Goal: Information Seeking & Learning: Learn about a topic

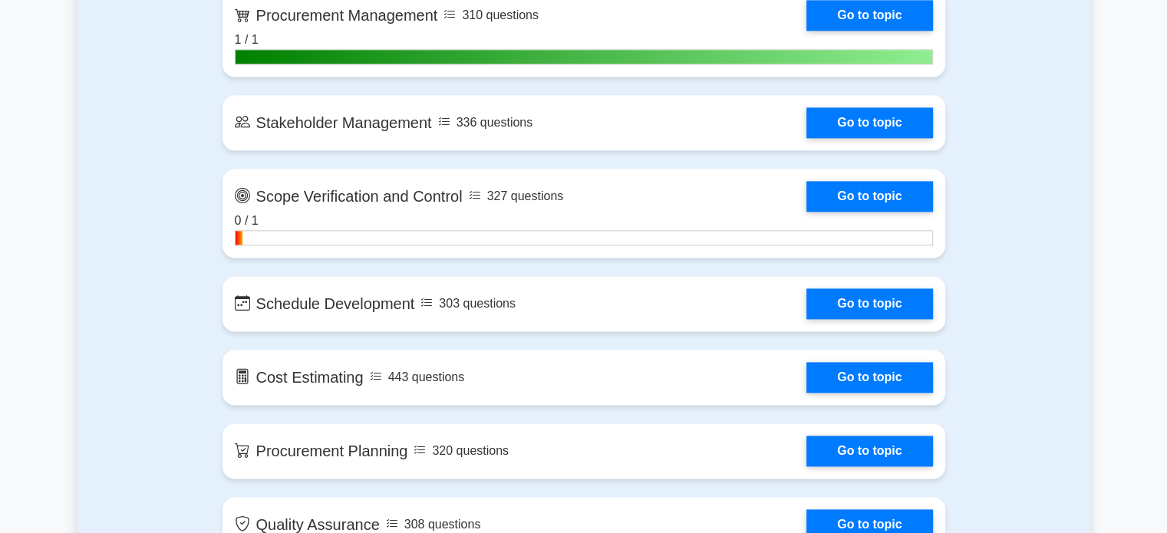
scroll to position [1929, 0]
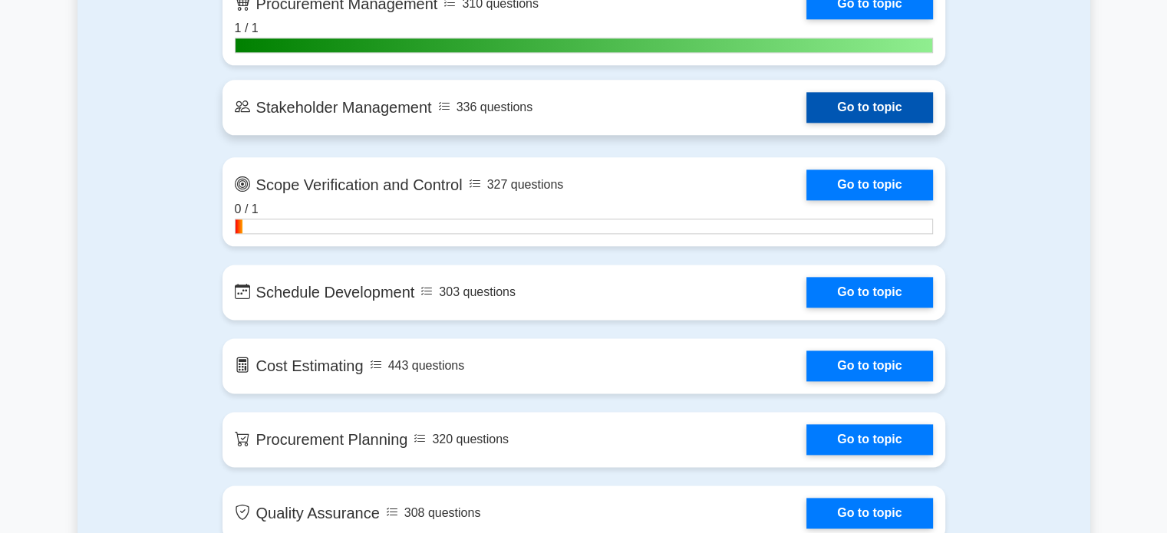
click at [867, 104] on link "Go to topic" at bounding box center [869, 107] width 126 height 31
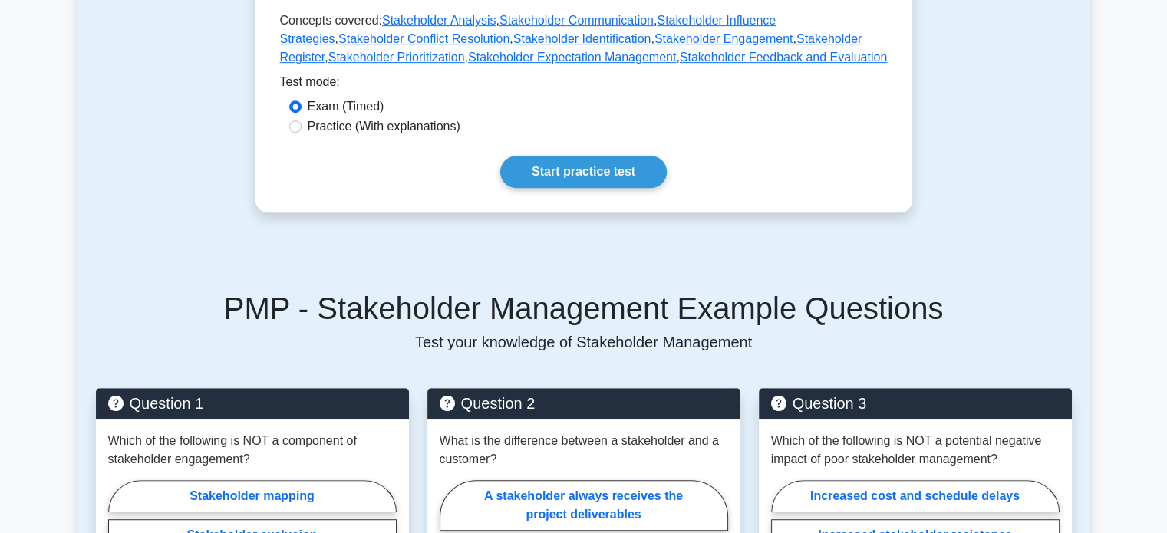
scroll to position [568, 0]
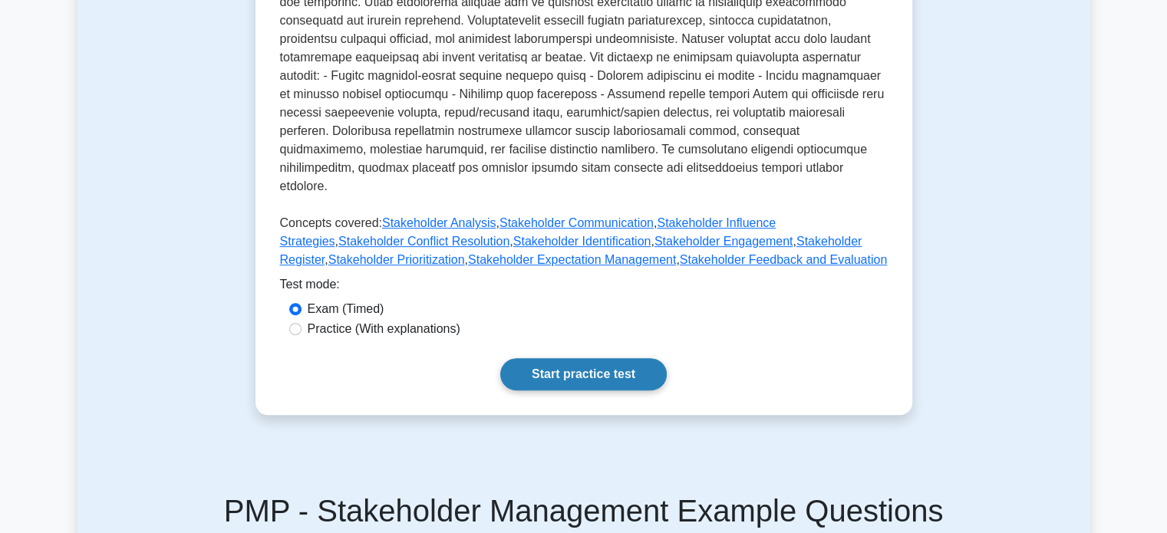
click at [595, 362] on link "Start practice test" at bounding box center [583, 374] width 166 height 32
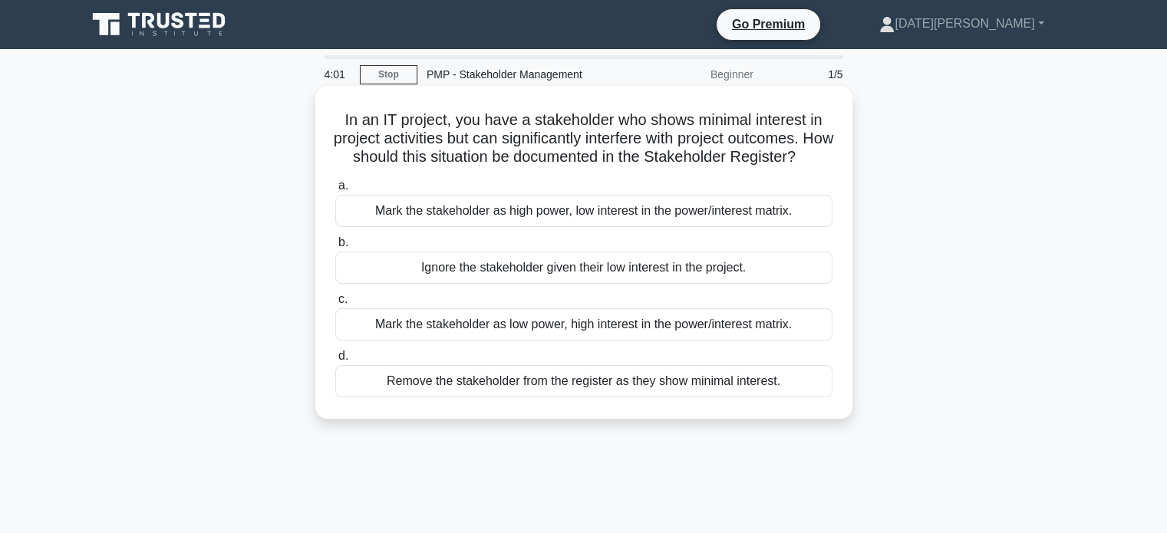
click at [663, 227] on div "Mark the stakeholder as high power, low interest in the power/interest matrix." at bounding box center [583, 211] width 497 height 32
click at [335, 191] on input "a. Mark the stakeholder as high power, low interest in the power/interest matri…" at bounding box center [335, 186] width 0 height 10
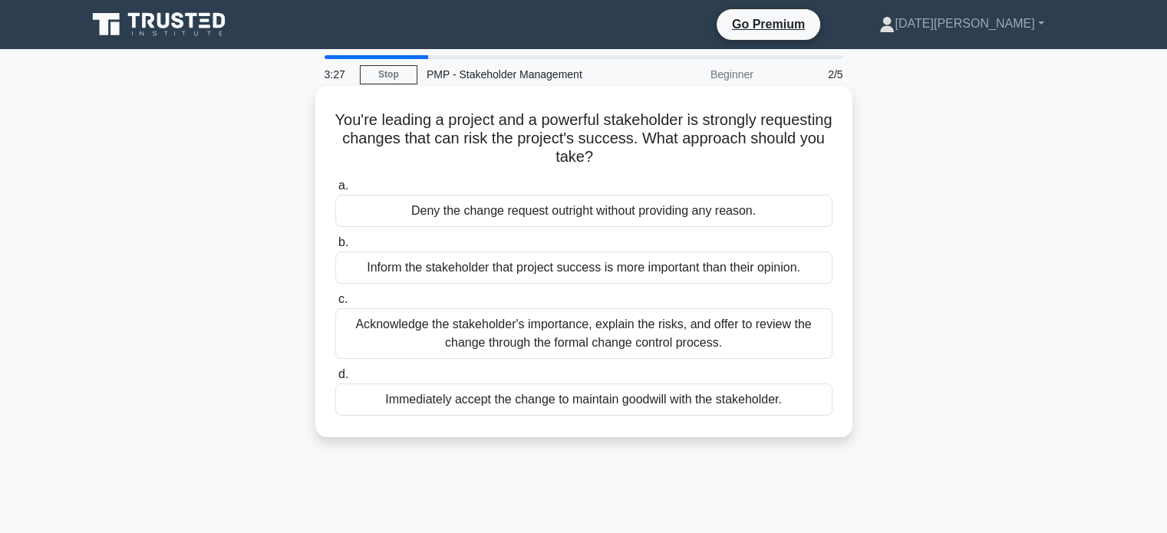
click at [598, 328] on div "Acknowledge the stakeholder's importance, explain the risks, and offer to revie…" at bounding box center [583, 333] width 497 height 51
click at [335, 305] on input "c. Acknowledge the stakeholder's importance, explain the risks, and offer to re…" at bounding box center [335, 300] width 0 height 10
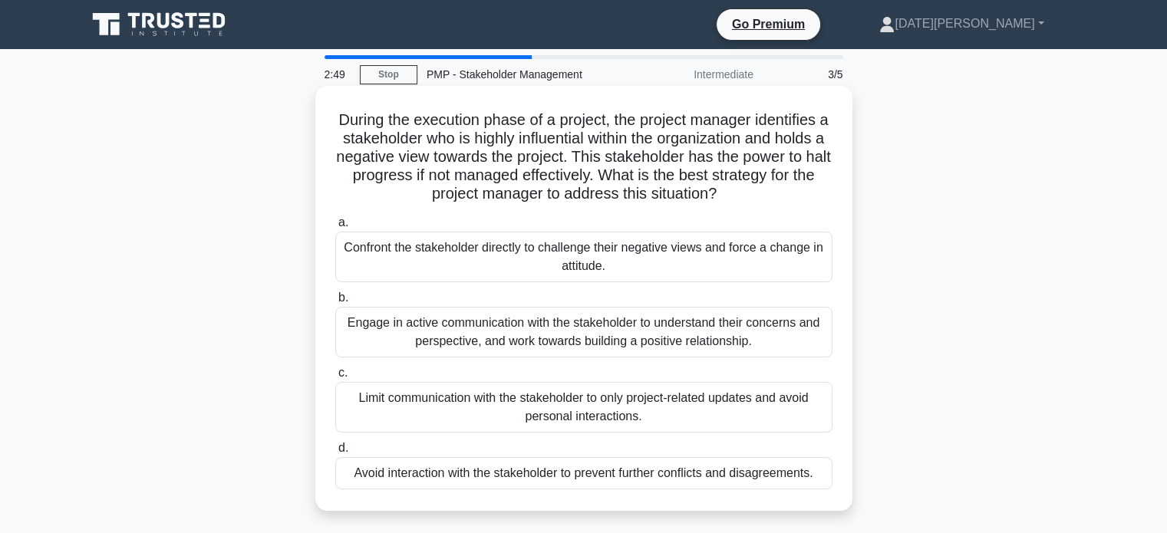
click at [588, 331] on div "Engage in active communication with the stakeholder to understand their concern…" at bounding box center [583, 332] width 497 height 51
click at [335, 303] on input "b. Engage in active communication with the stakeholder to understand their conc…" at bounding box center [335, 298] width 0 height 10
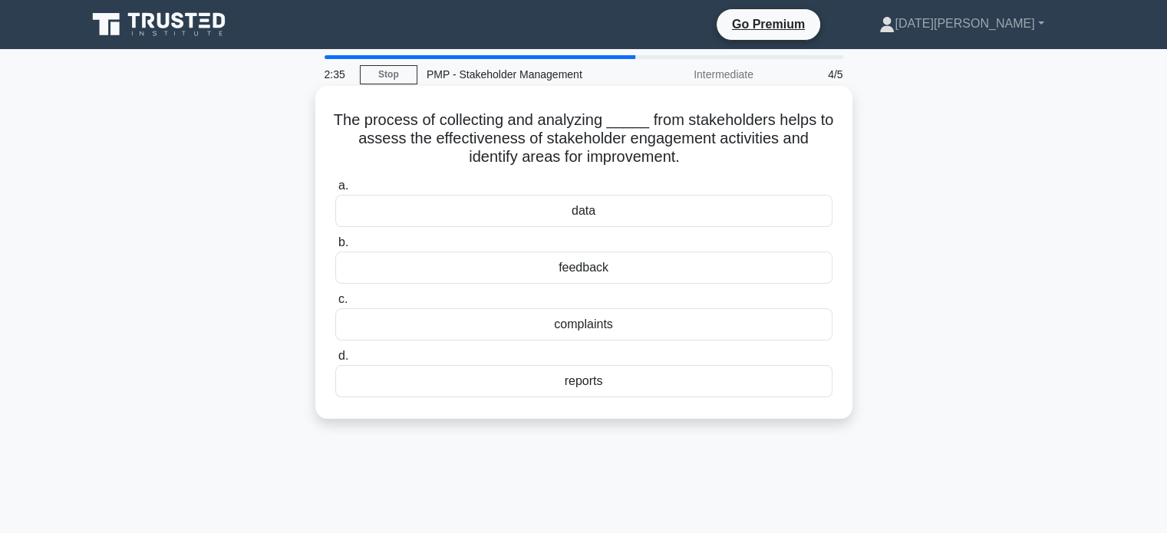
click at [604, 272] on div "feedback" at bounding box center [583, 268] width 497 height 32
click at [335, 248] on input "b. feedback" at bounding box center [335, 243] width 0 height 10
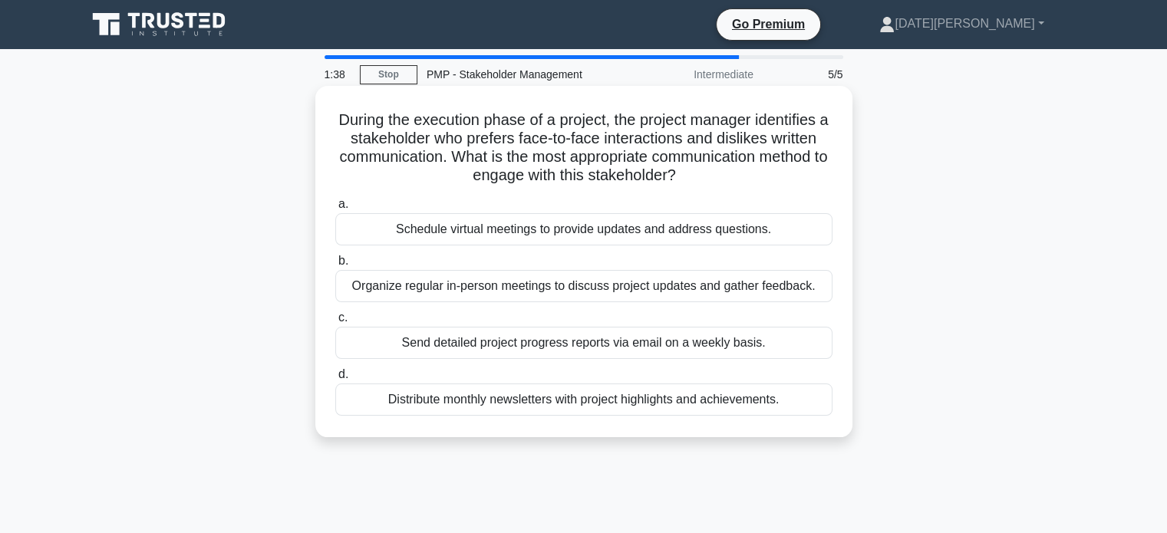
click at [499, 285] on div "Organize regular in-person meetings to discuss project updates and gather feedb…" at bounding box center [583, 286] width 497 height 32
click at [335, 266] on input "b. Organize regular in-person meetings to discuss project updates and gather fe…" at bounding box center [335, 261] width 0 height 10
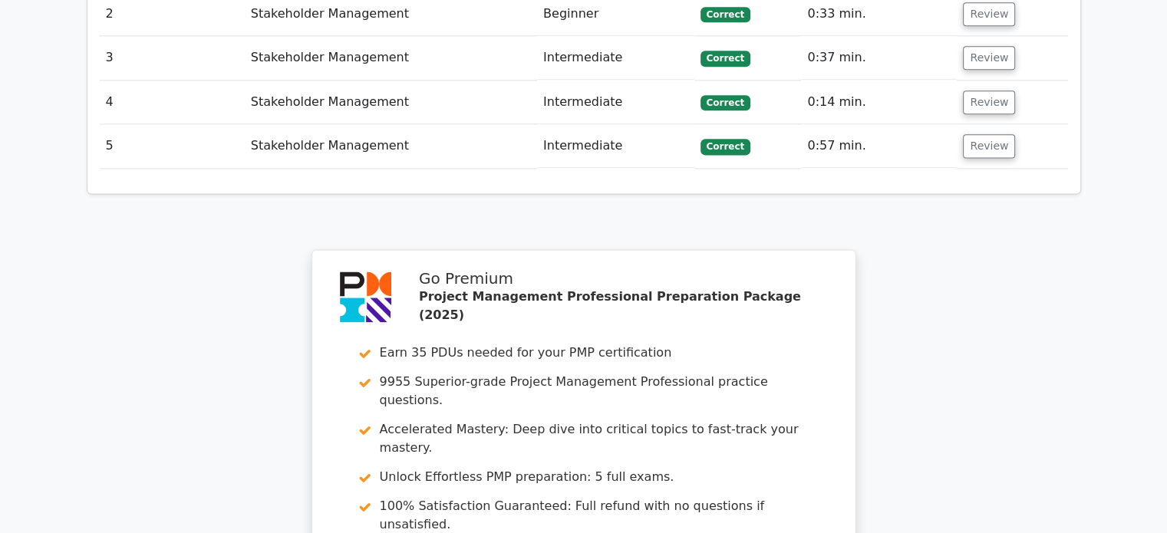
scroll to position [2327, 0]
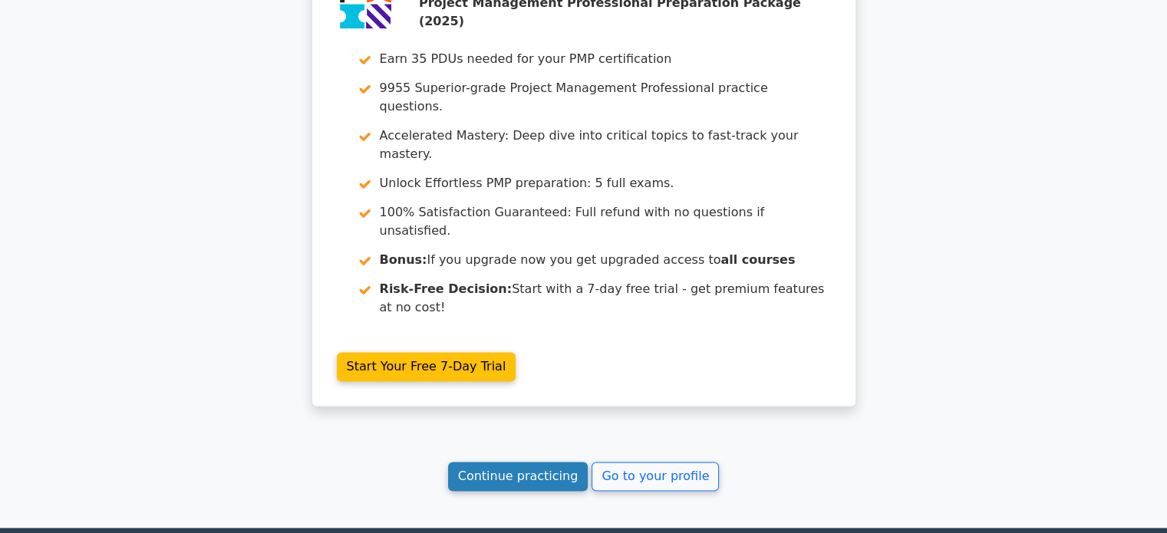
click at [526, 462] on link "Continue practicing" at bounding box center [518, 476] width 140 height 29
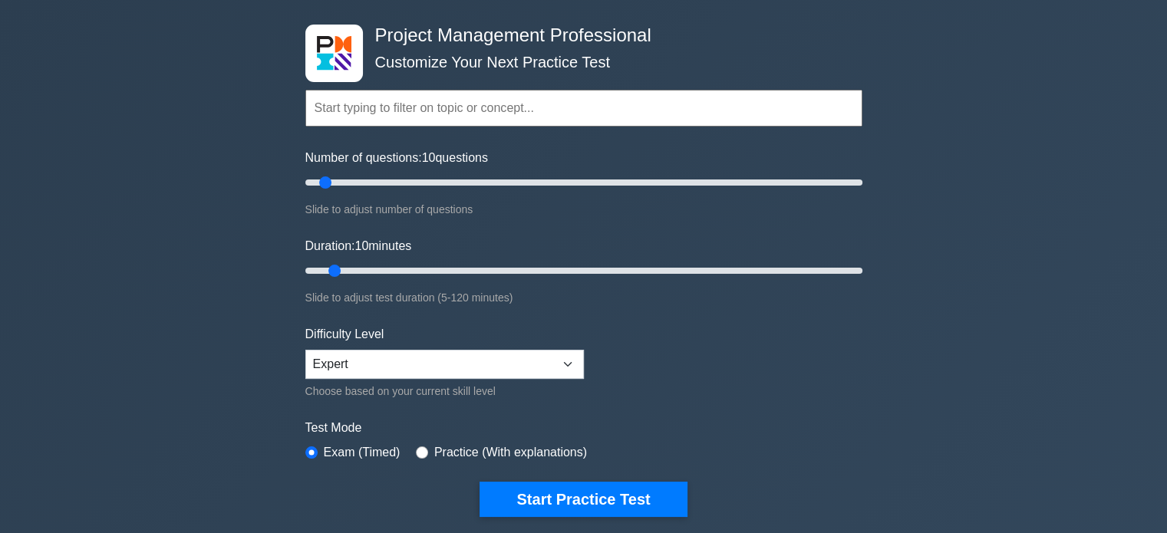
scroll to position [57, 0]
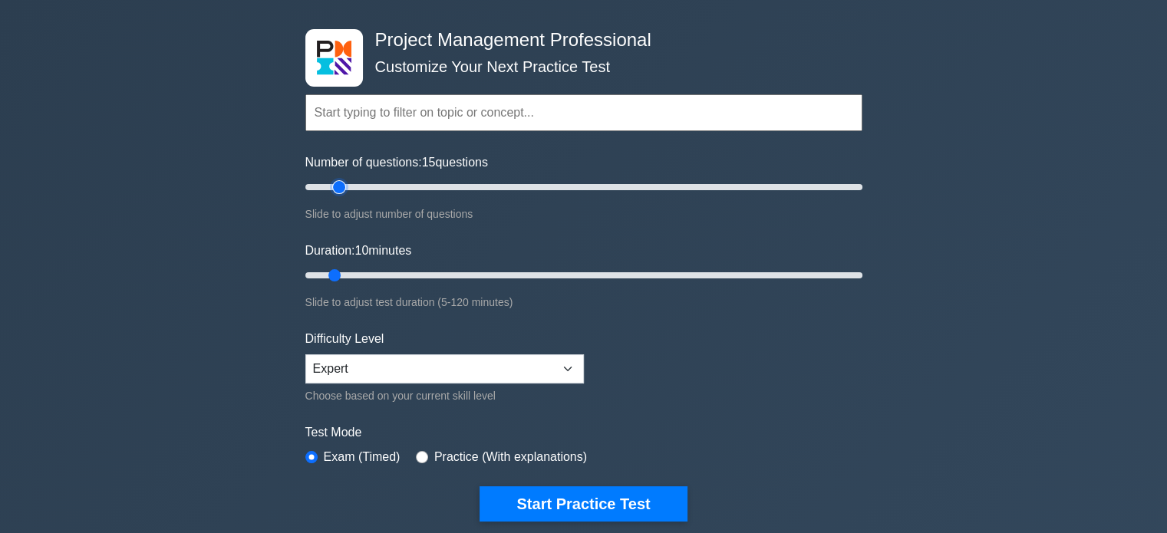
type input "15"
click at [344, 186] on input "Number of questions: 15 questions" at bounding box center [583, 187] width 557 height 18
type input "15"
click at [360, 275] on input "Duration: 15 minutes" at bounding box center [583, 275] width 557 height 18
type input "25"
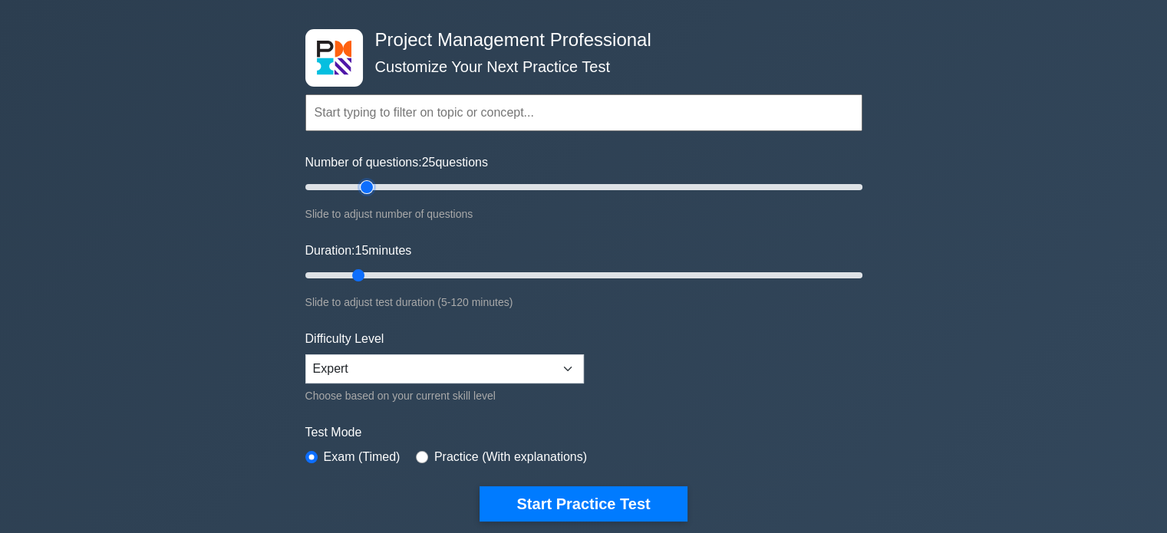
click at [370, 188] on input "Number of questions: 25 questions" at bounding box center [583, 187] width 557 height 18
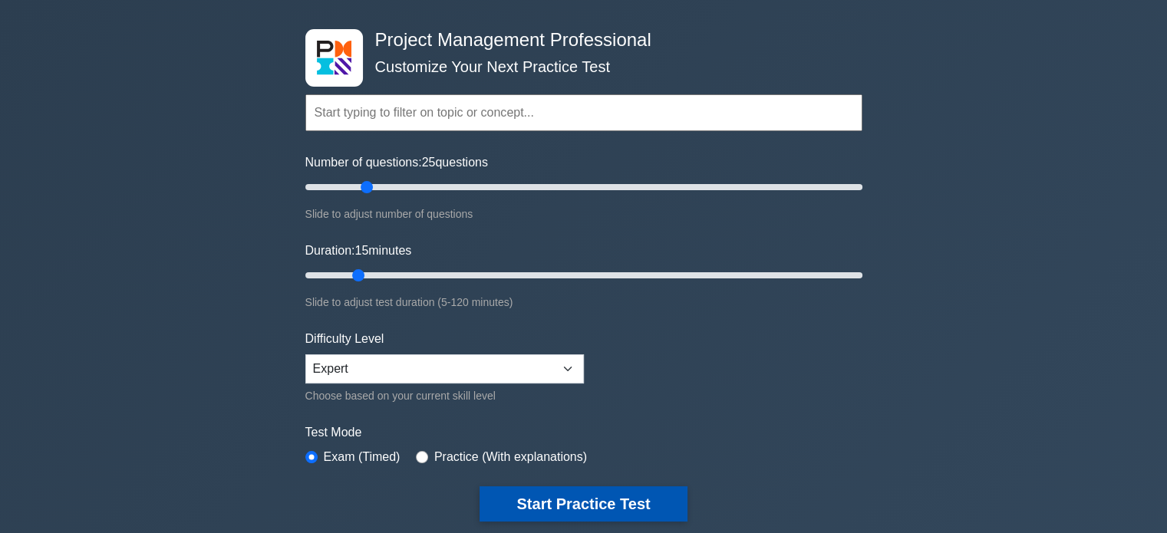
click at [615, 507] on button "Start Practice Test" at bounding box center [582, 503] width 207 height 35
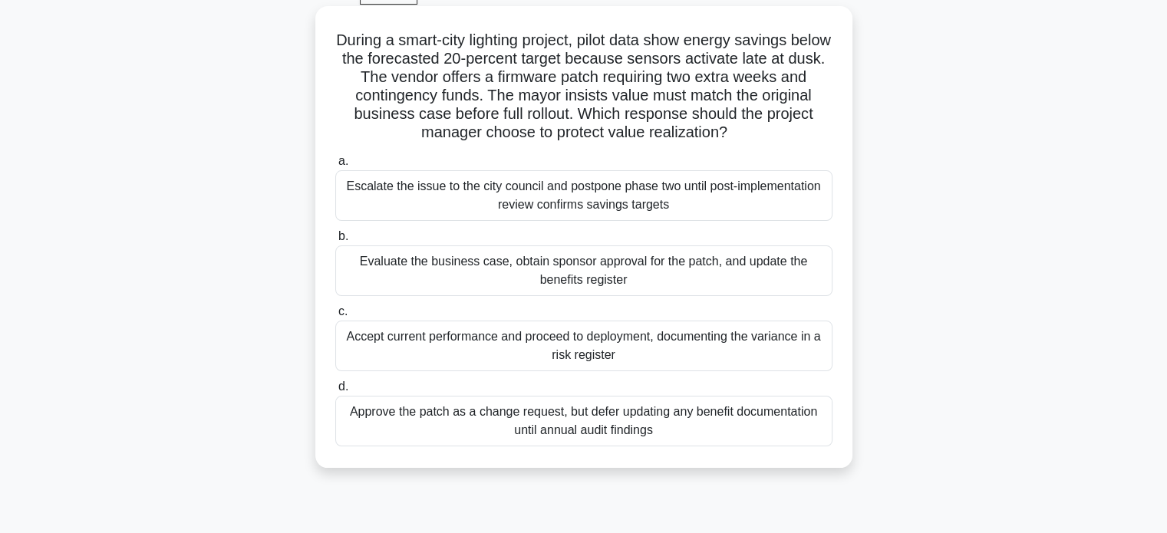
scroll to position [80, 0]
click at [647, 426] on div "Approve the patch as a change request, but defer updating any benefit documenta…" at bounding box center [583, 421] width 497 height 51
click at [335, 392] on input "d. Approve the patch as a change request, but defer updating any benefit docume…" at bounding box center [335, 387] width 0 height 10
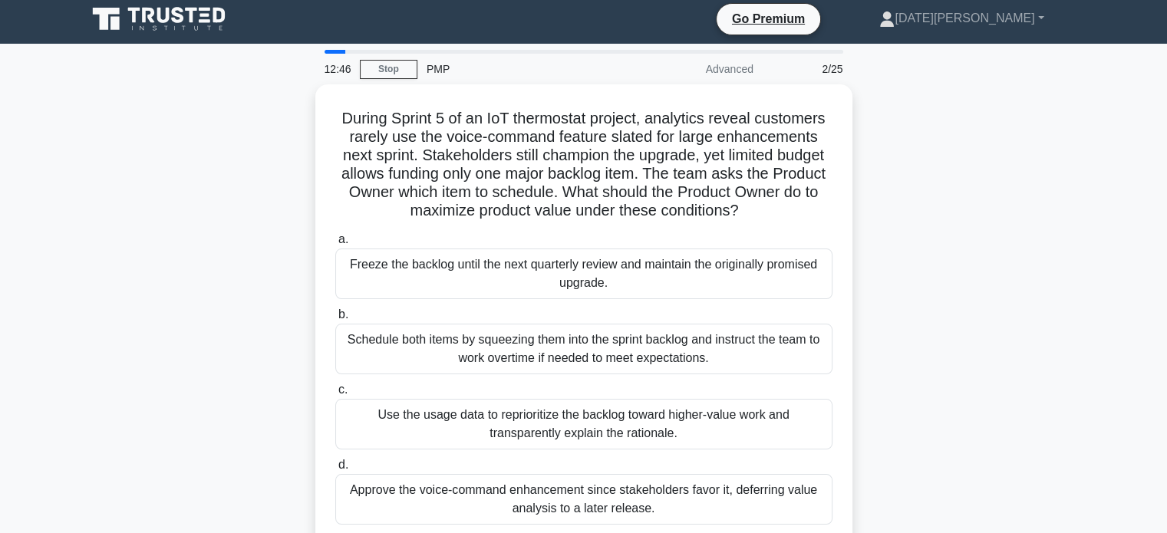
scroll to position [0, 0]
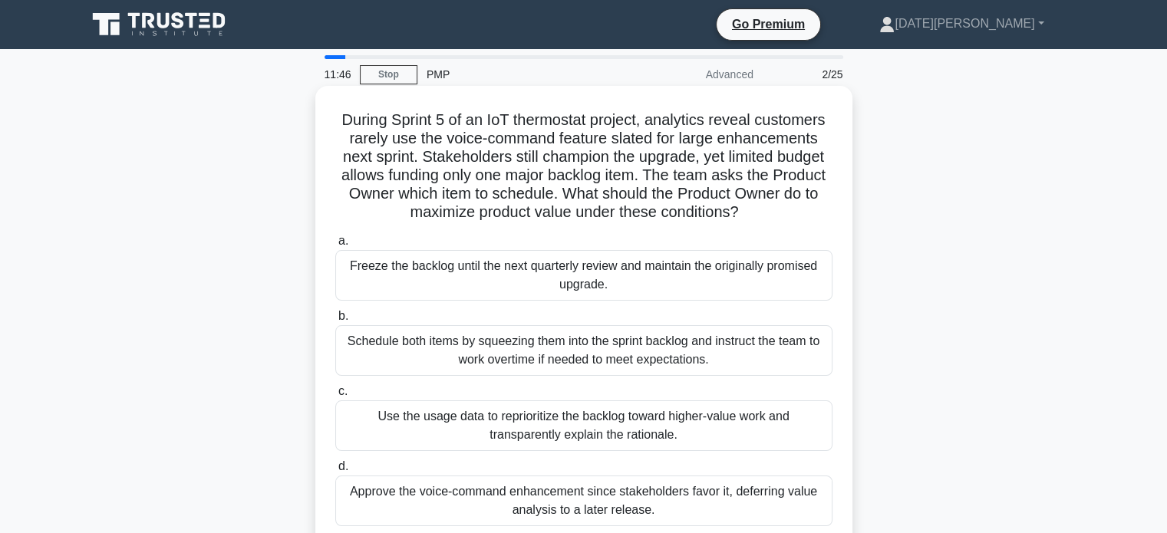
click at [657, 358] on div "Schedule both items by squeezing them into the sprint backlog and instruct the …" at bounding box center [583, 350] width 497 height 51
click at [335, 321] on input "b. Schedule both items by squeezing them into the sprint backlog and instruct t…" at bounding box center [335, 316] width 0 height 10
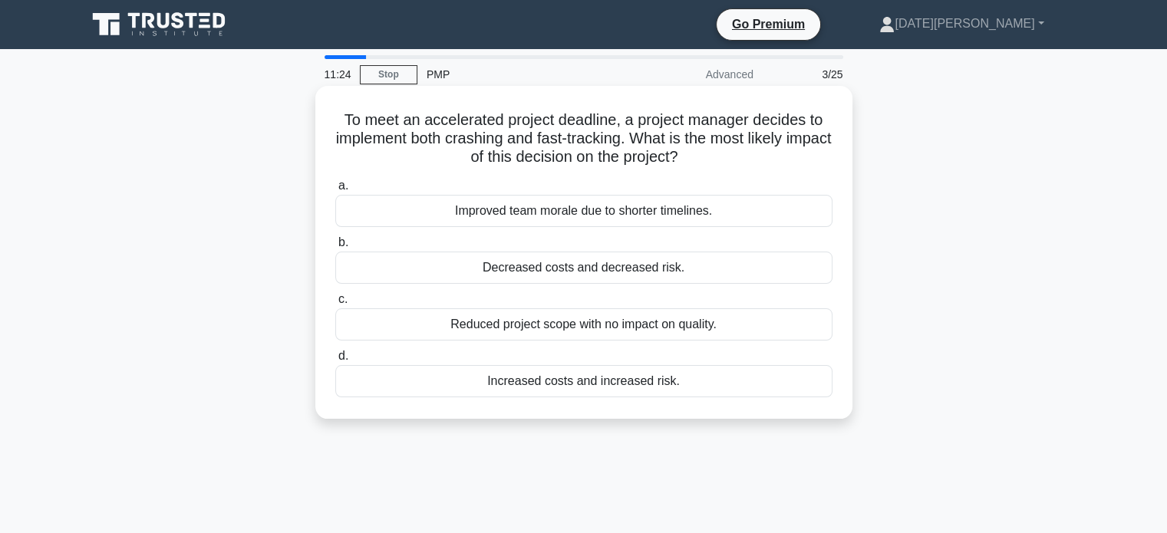
click at [651, 394] on div "Increased costs and increased risk." at bounding box center [583, 381] width 497 height 32
click at [335, 361] on input "d. Increased costs and increased risk." at bounding box center [335, 356] width 0 height 10
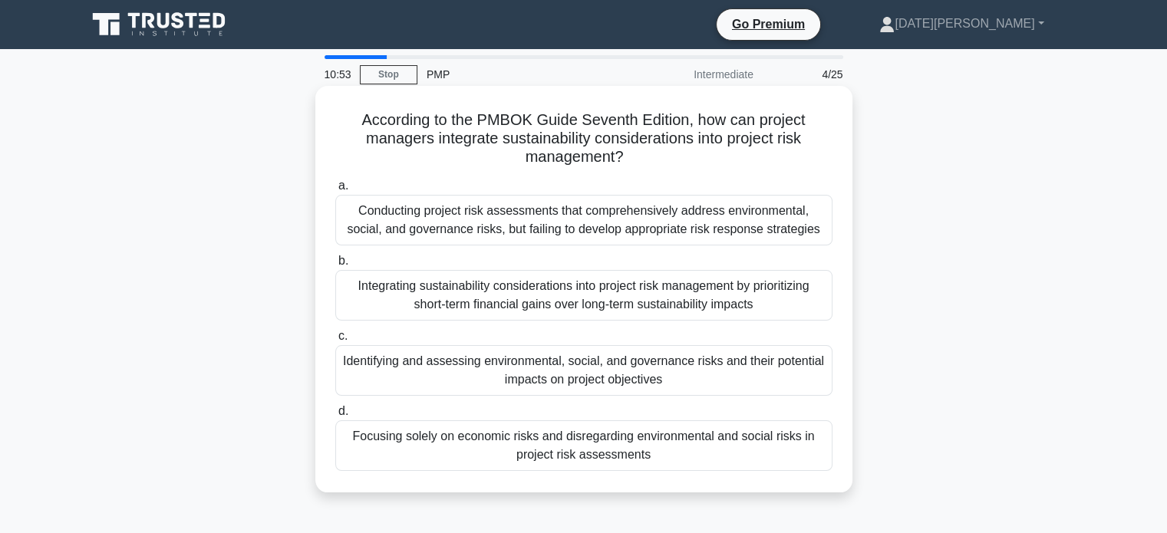
click at [654, 372] on div "Identifying and assessing environmental, social, and governance risks and their…" at bounding box center [583, 370] width 497 height 51
click at [335, 341] on input "c. Identifying and assessing environmental, social, and governance risks and th…" at bounding box center [335, 336] width 0 height 10
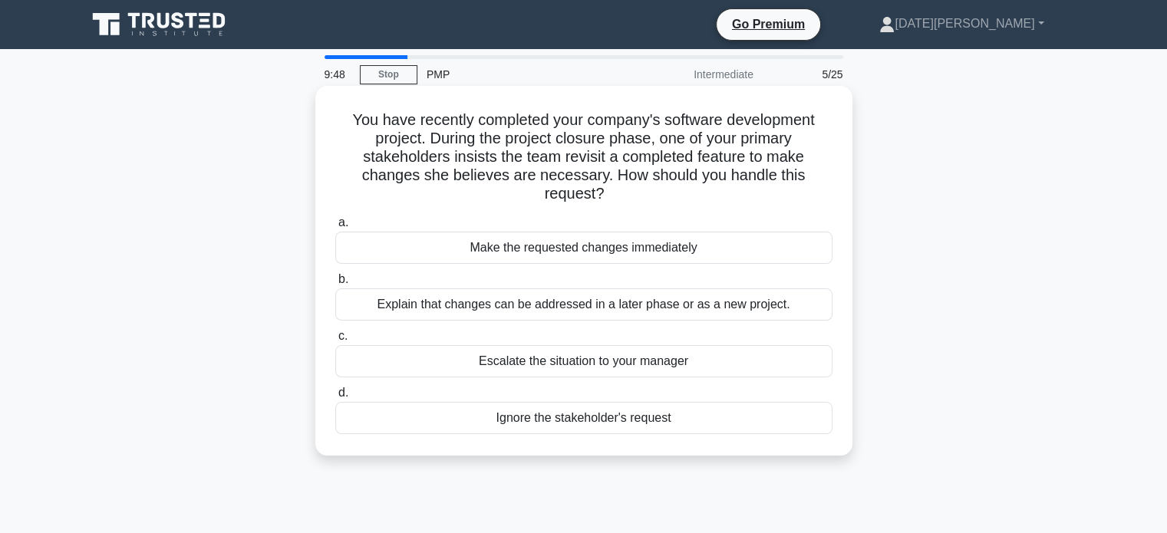
click at [645, 252] on div "Make the requested changes immediately" at bounding box center [583, 248] width 497 height 32
click at [335, 228] on input "a. Make the requested changes immediately" at bounding box center [335, 223] width 0 height 10
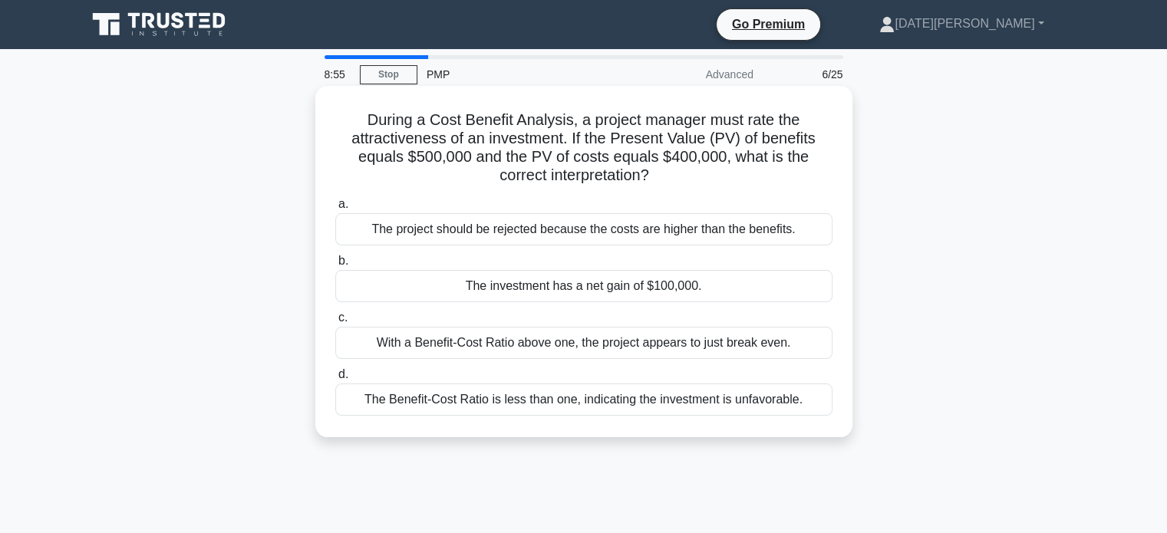
click at [663, 343] on div "With a Benefit-Cost Ratio above one, the project appears to just break even." at bounding box center [583, 343] width 497 height 32
click at [335, 323] on input "c. With a Benefit-Cost Ratio above one, the project appears to just break even." at bounding box center [335, 318] width 0 height 10
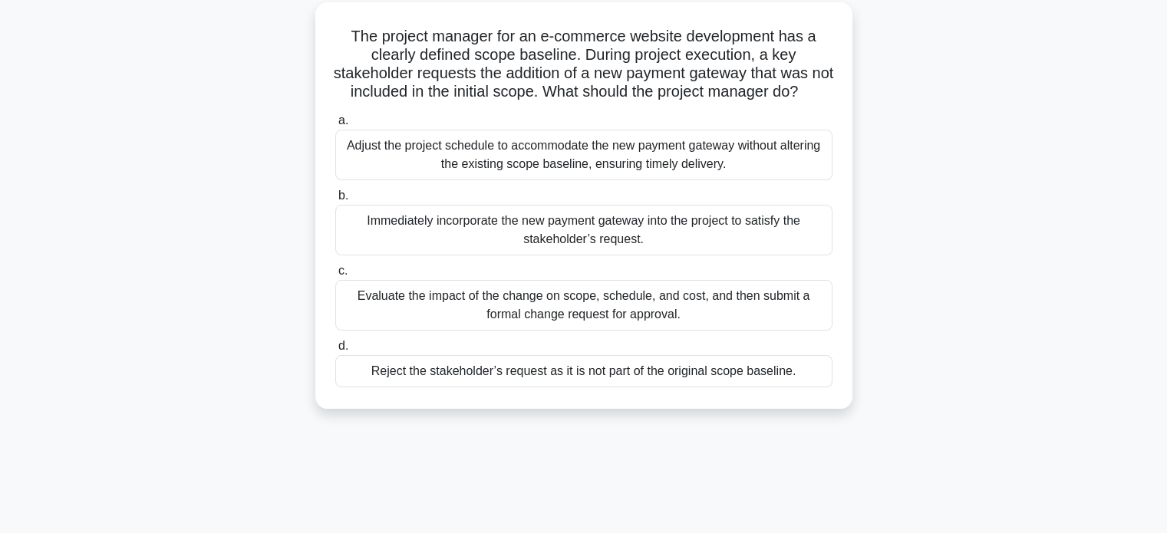
scroll to position [89, 0]
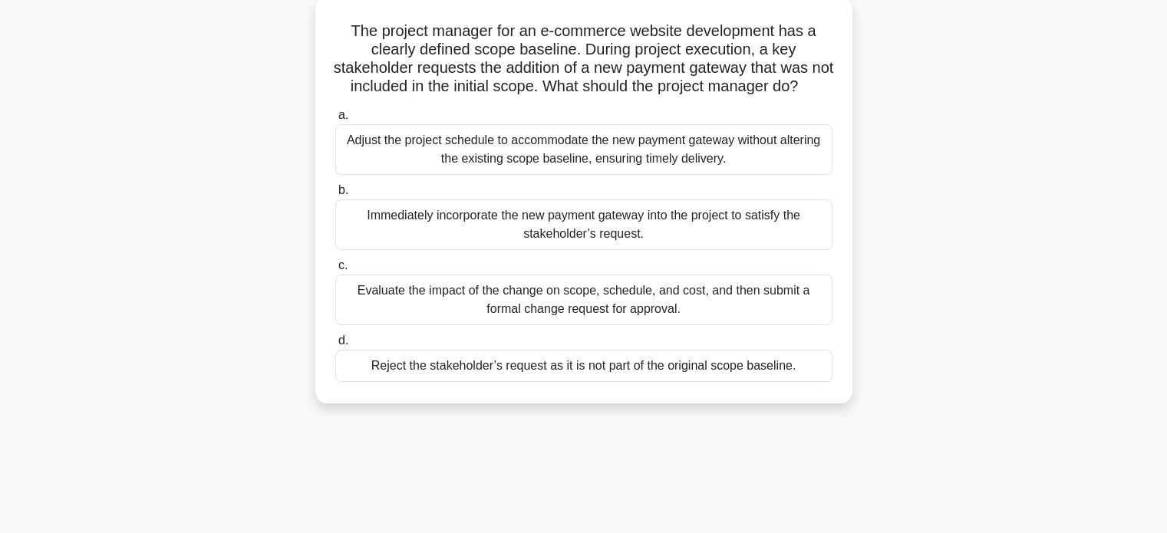
click at [659, 315] on div "Evaluate the impact of the change on scope, schedule, and cost, and then submit…" at bounding box center [583, 300] width 497 height 51
click at [335, 271] on input "c. Evaluate the impact of the change on scope, schedule, and cost, and then sub…" at bounding box center [335, 266] width 0 height 10
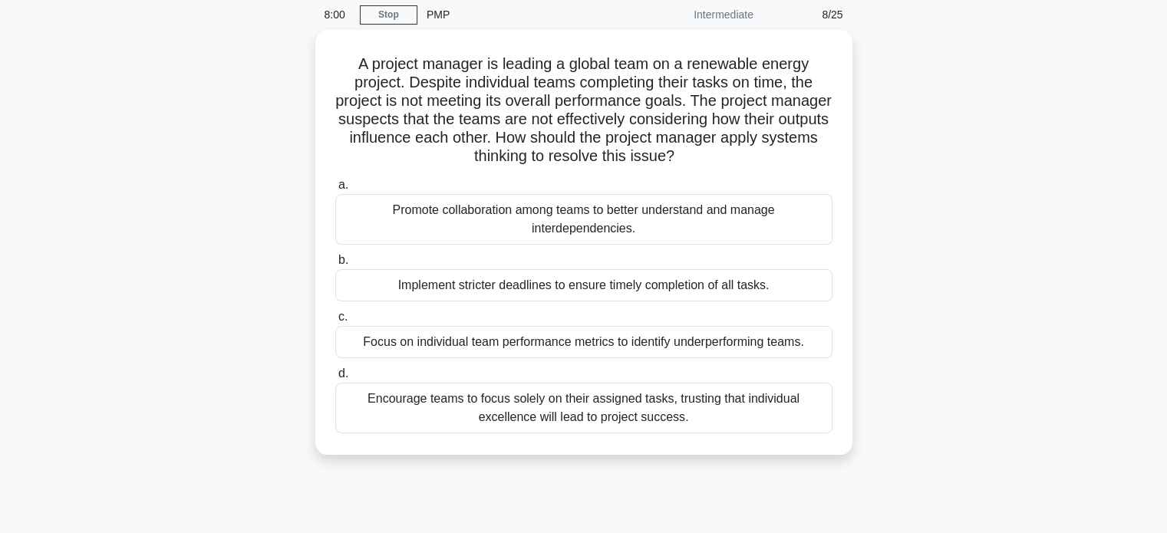
scroll to position [61, 0]
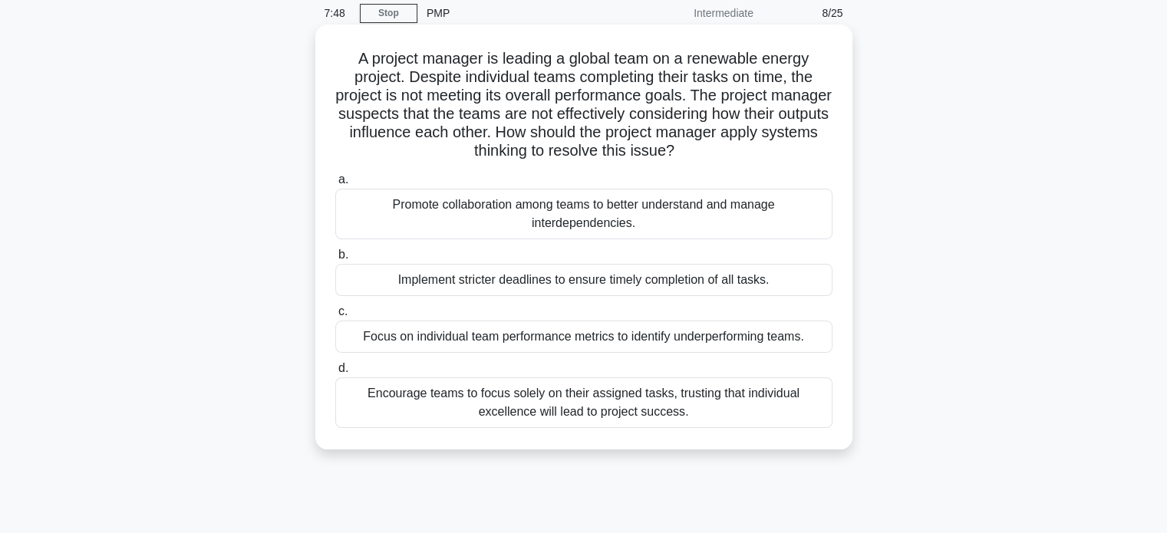
click at [661, 223] on div "Promote collaboration among teams to better understand and manage interdependen…" at bounding box center [583, 214] width 497 height 51
click at [335, 185] on input "a. Promote collaboration among teams to better understand and manage interdepen…" at bounding box center [335, 180] width 0 height 10
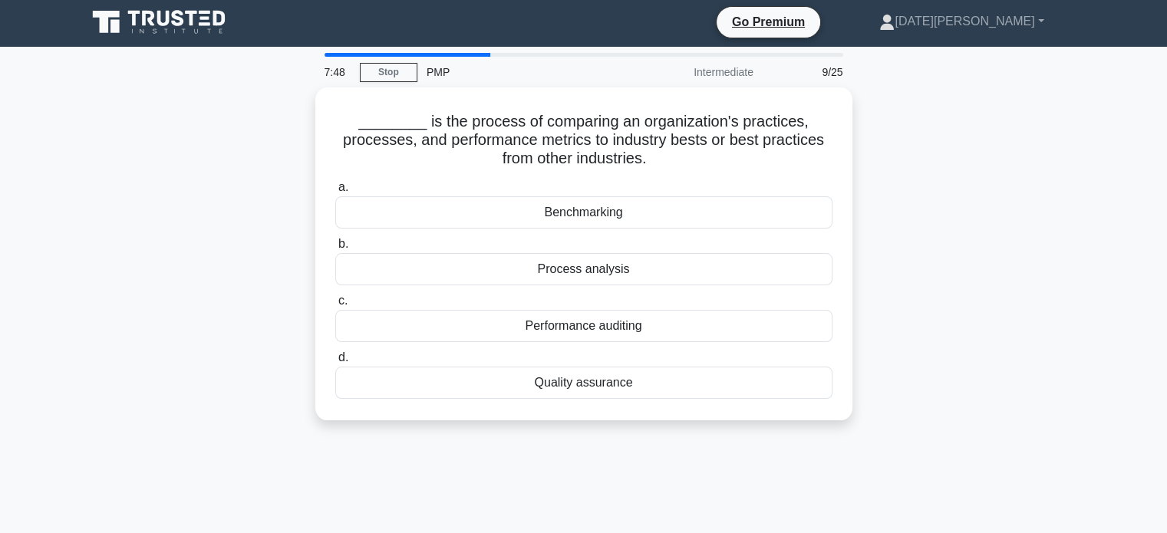
scroll to position [0, 0]
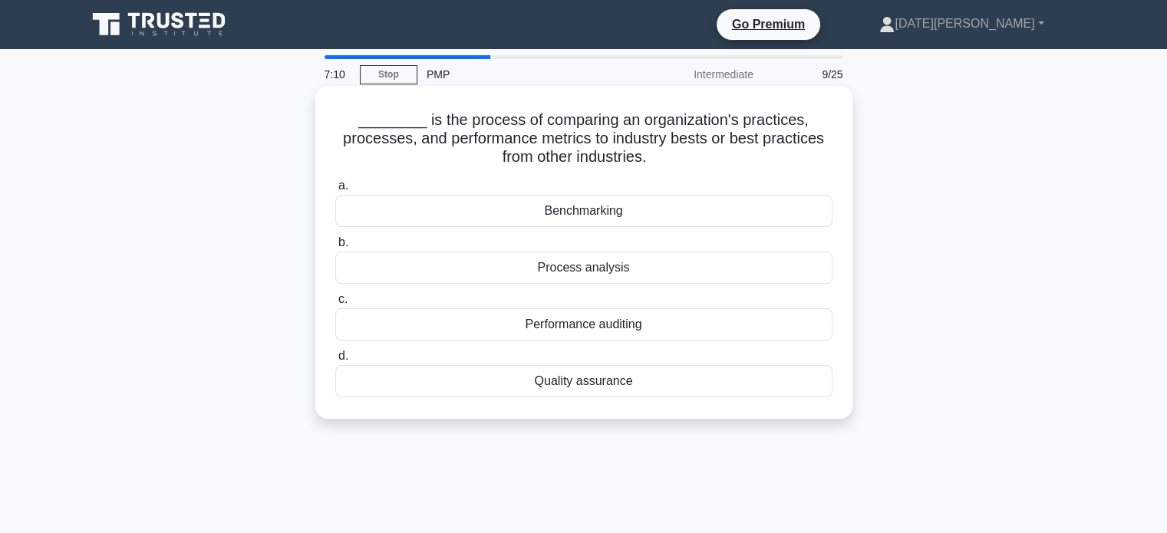
click at [643, 210] on div "Benchmarking" at bounding box center [583, 211] width 497 height 32
click at [335, 191] on input "a. Benchmarking" at bounding box center [335, 186] width 0 height 10
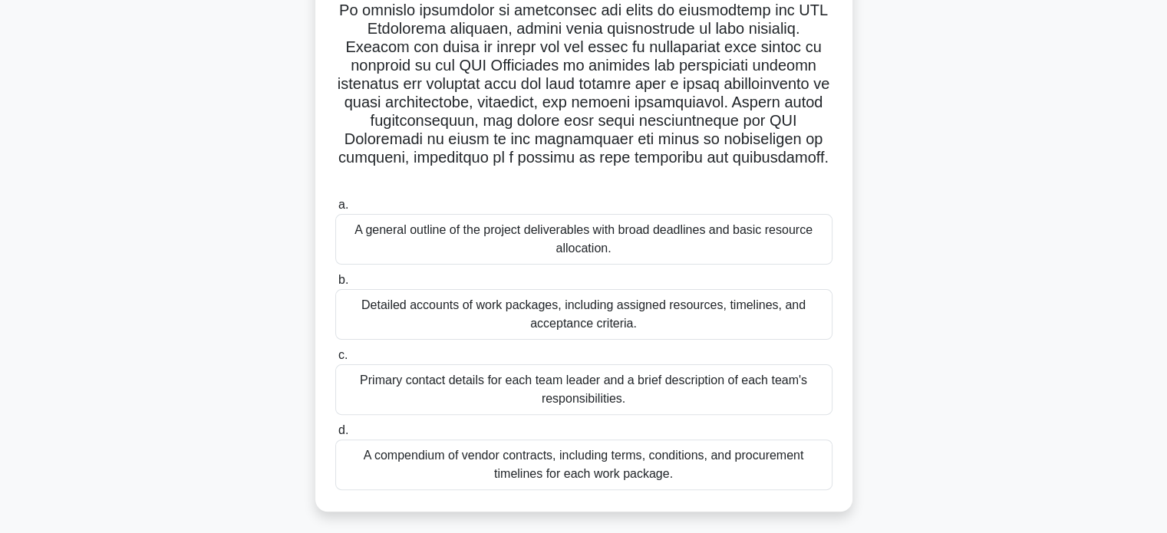
scroll to position [356, 0]
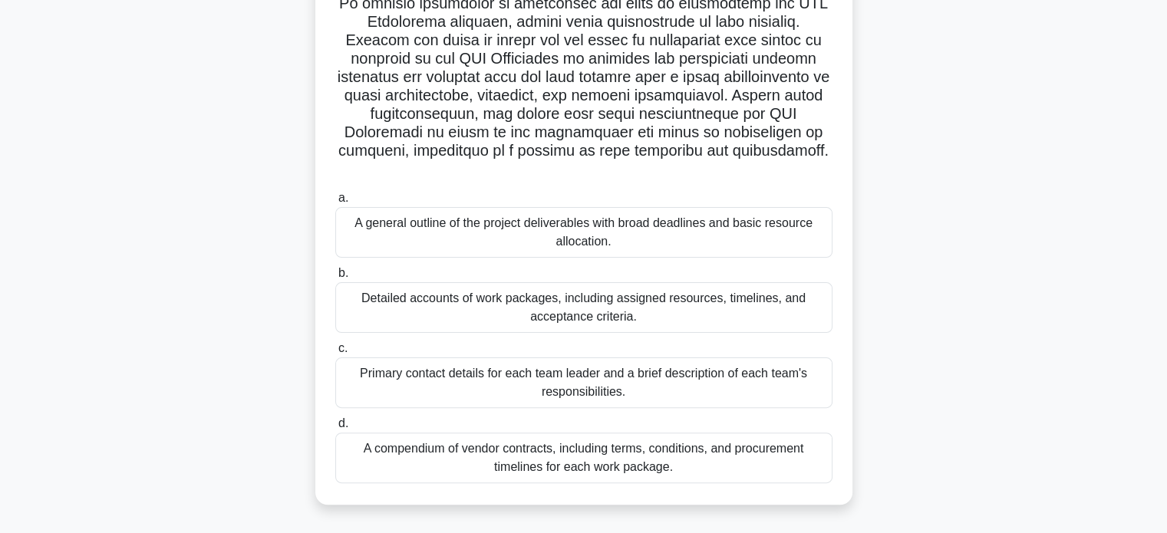
click at [598, 297] on div "Detailed accounts of work packages, including assigned resources, timelines, an…" at bounding box center [583, 307] width 497 height 51
click at [335, 278] on input "b. Detailed accounts of work packages, including assigned resources, timelines,…" at bounding box center [335, 273] width 0 height 10
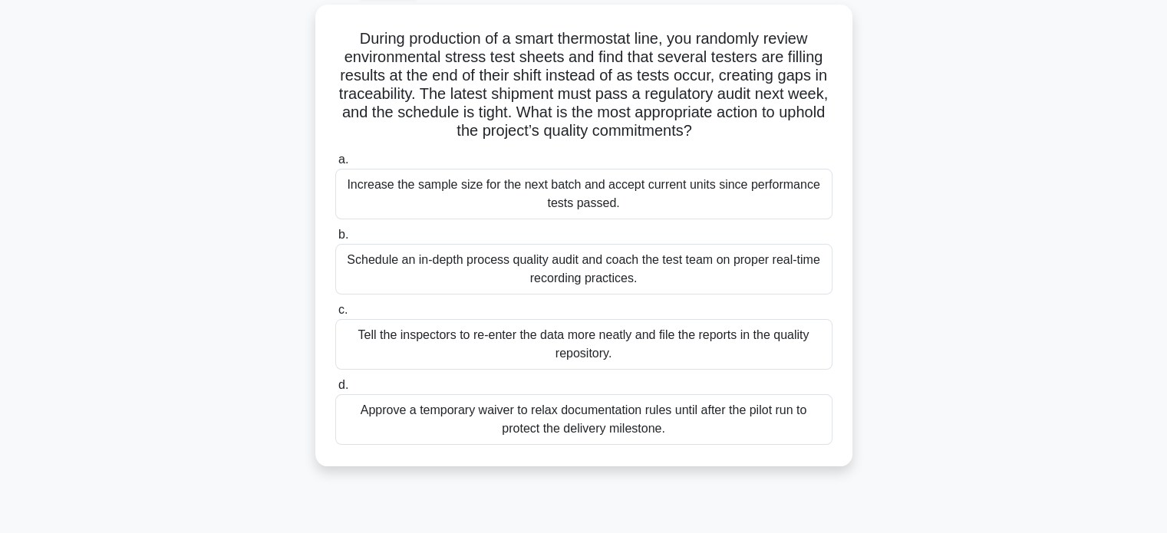
scroll to position [86, 0]
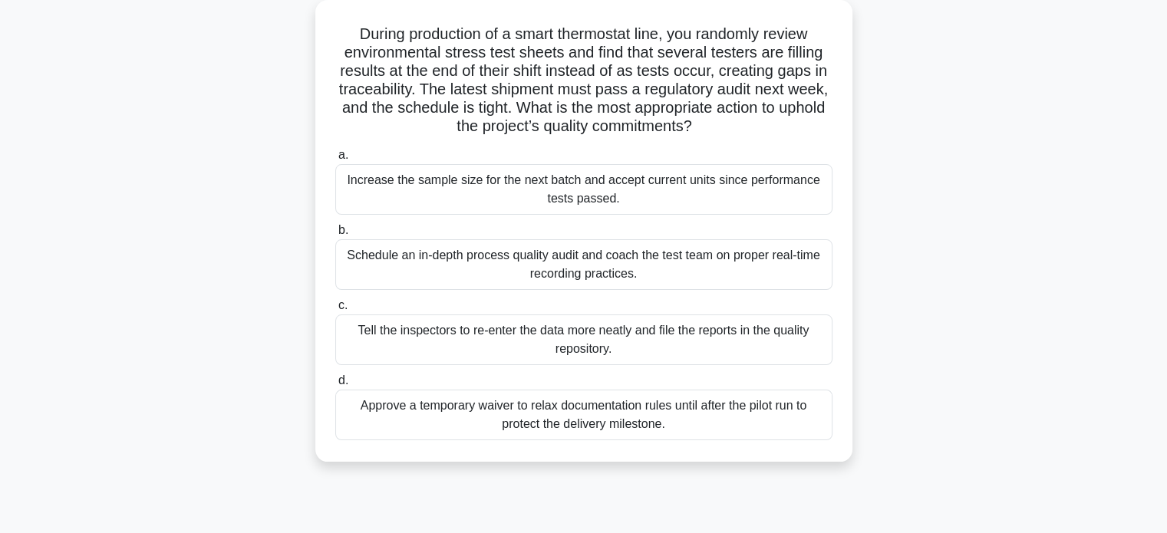
click at [614, 275] on div "Schedule an in-depth process quality audit and coach the test team on proper re…" at bounding box center [583, 264] width 497 height 51
click at [335, 236] on input "b. Schedule an in-depth process quality audit and coach the test team on proper…" at bounding box center [335, 231] width 0 height 10
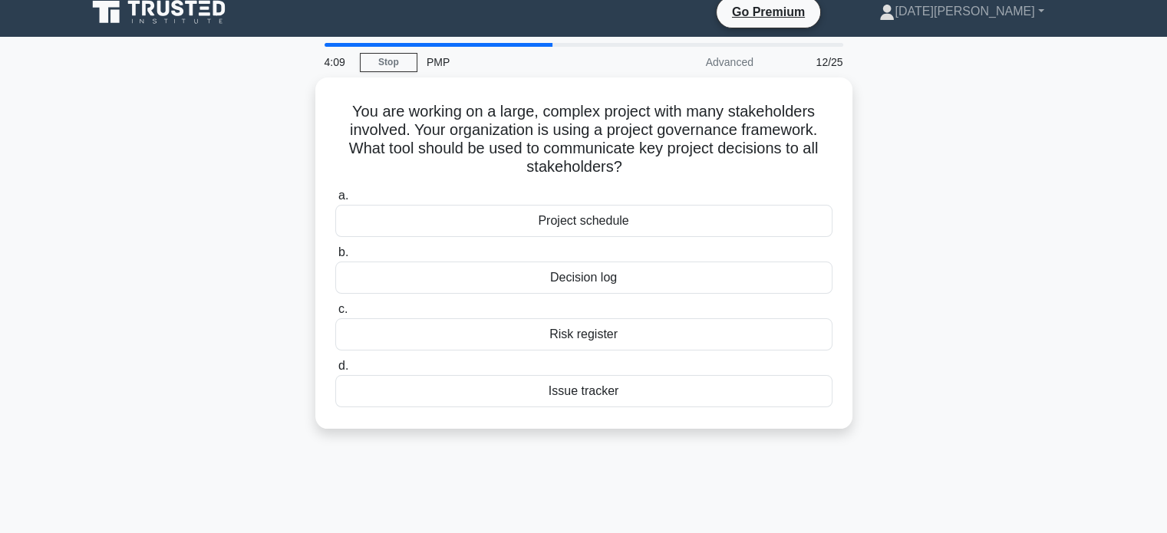
scroll to position [0, 0]
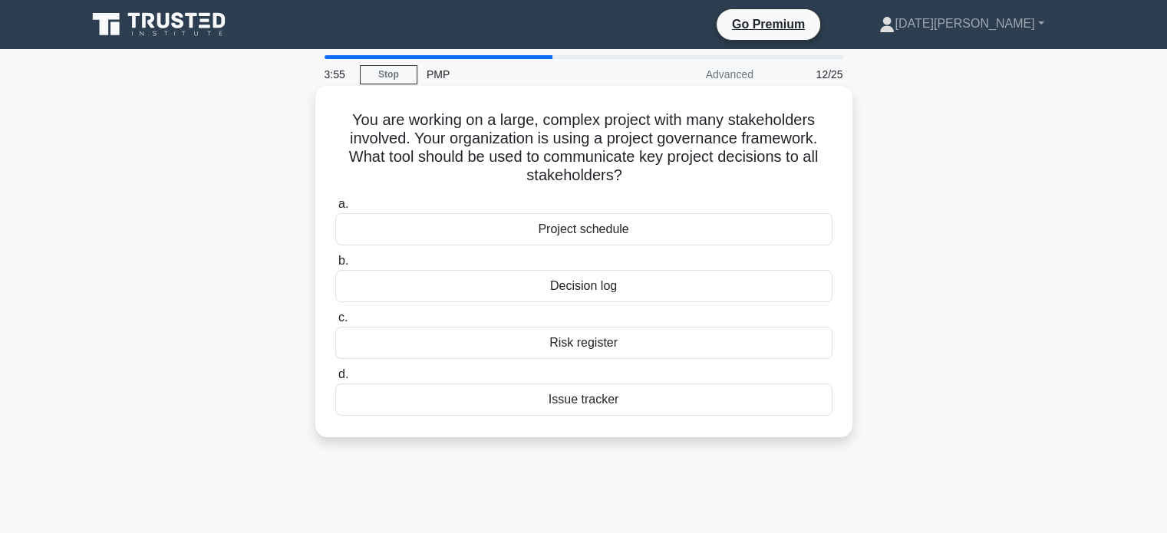
click at [616, 286] on div "Decision log" at bounding box center [583, 286] width 497 height 32
click at [335, 266] on input "b. Decision log" at bounding box center [335, 261] width 0 height 10
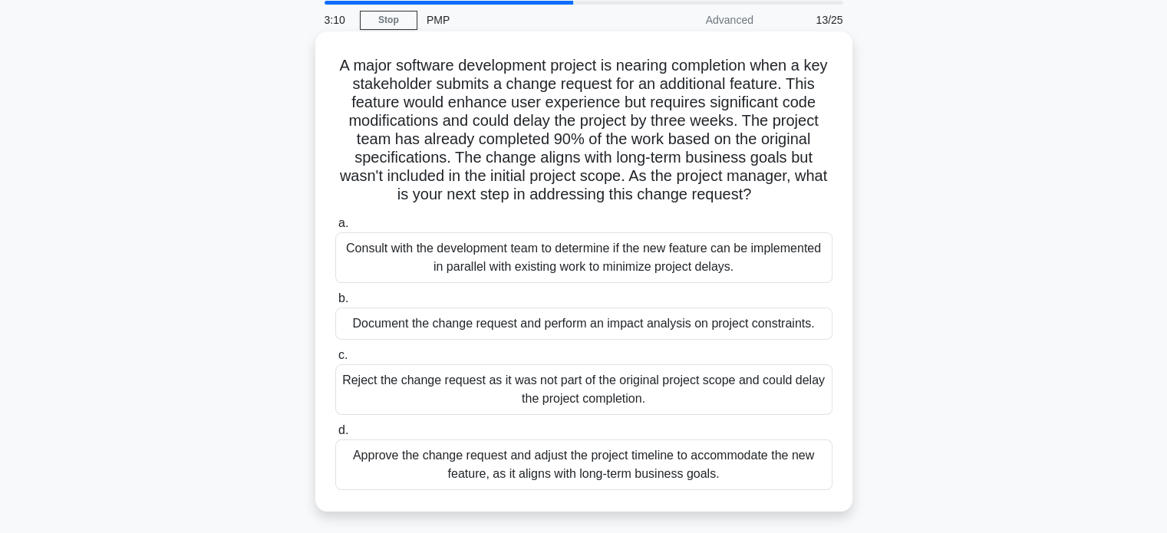
scroll to position [55, 0]
click at [626, 262] on div "Consult with the development team to determine if the new feature can be implem…" at bounding box center [583, 257] width 497 height 51
click at [335, 228] on input "a. Consult with the development team to determine if the new feature can be imp…" at bounding box center [335, 223] width 0 height 10
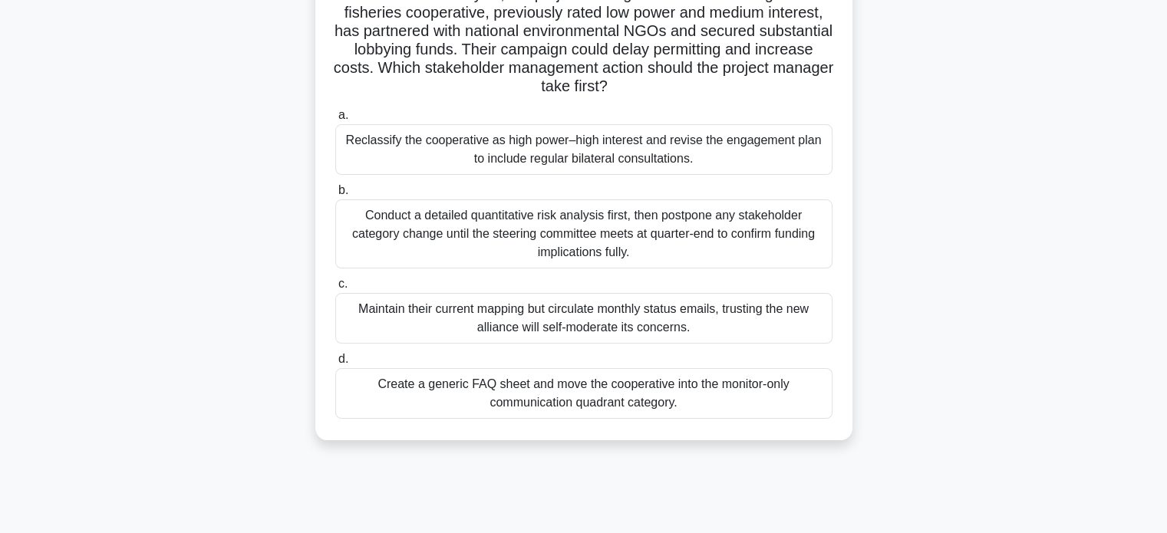
scroll to position [144, 0]
click at [671, 229] on div "Conduct a detailed quantitative risk analysis first, then postpone any stakehol…" at bounding box center [583, 233] width 497 height 69
click at [335, 196] on input "b. Conduct a detailed quantitative risk analysis first, then postpone any stake…" at bounding box center [335, 191] width 0 height 10
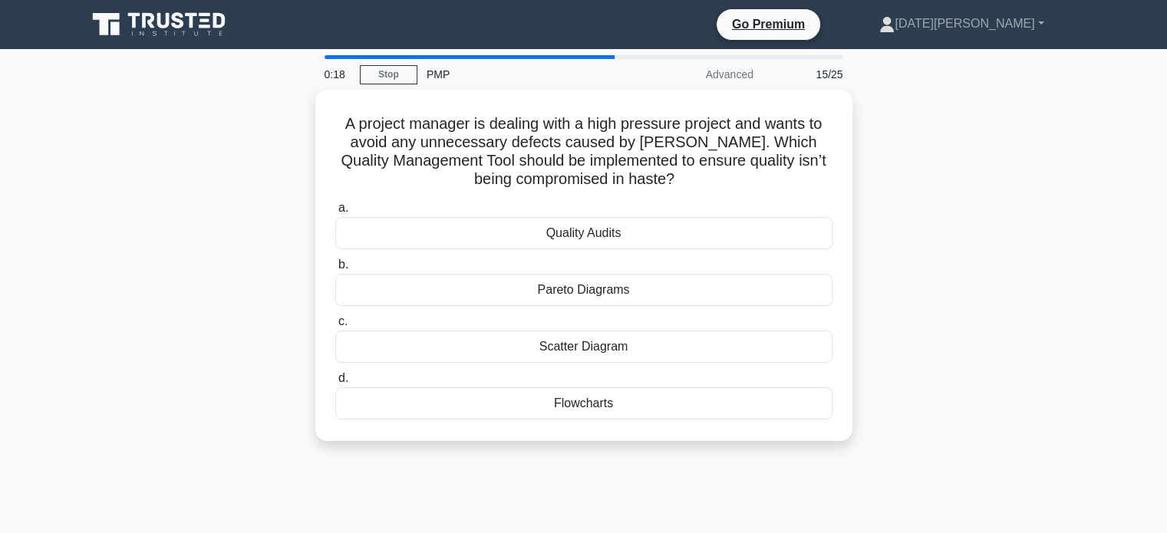
scroll to position [0, 0]
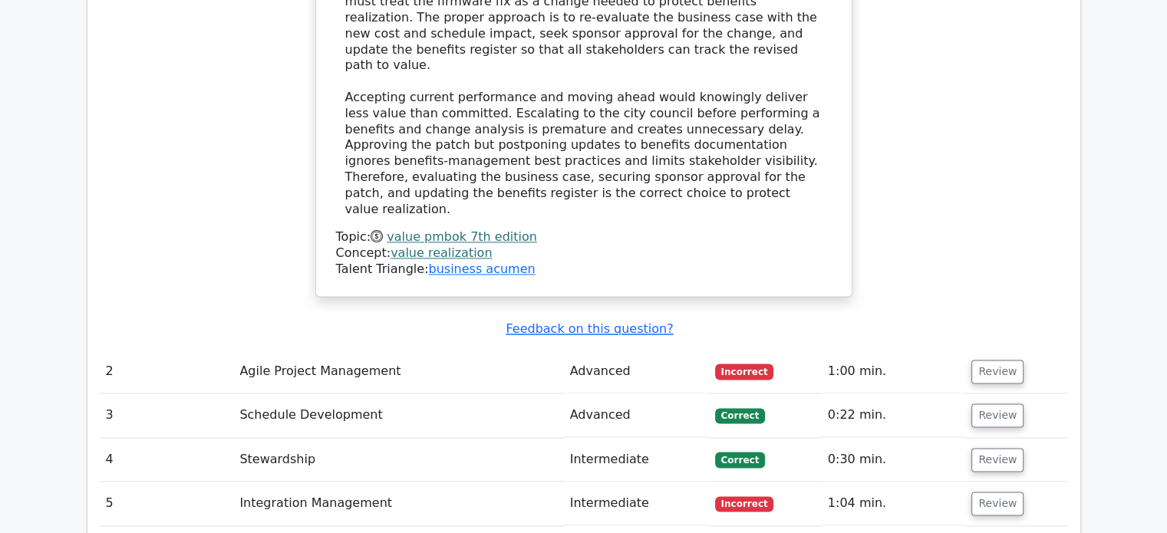
scroll to position [2169, 0]
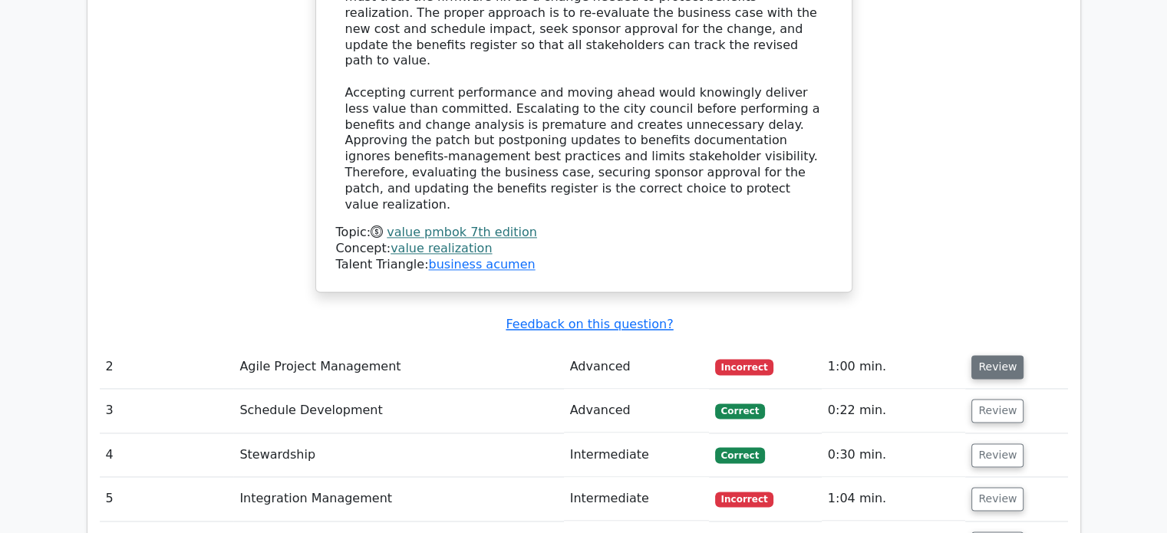
click at [979, 355] on button "Review" at bounding box center [997, 367] width 52 height 24
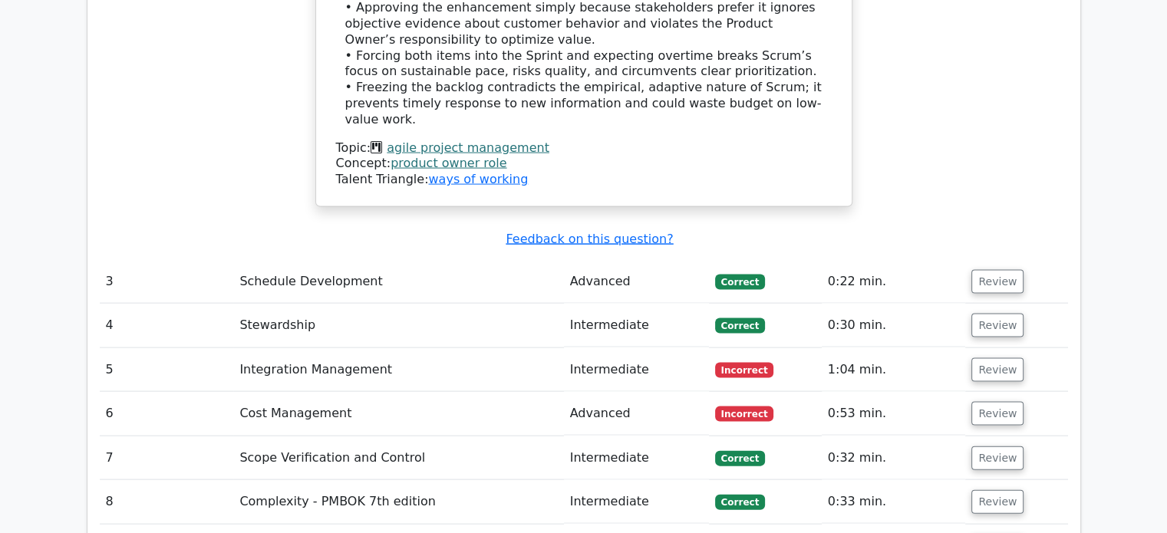
scroll to position [3207, 0]
click at [1006, 357] on button "Review" at bounding box center [997, 369] width 52 height 24
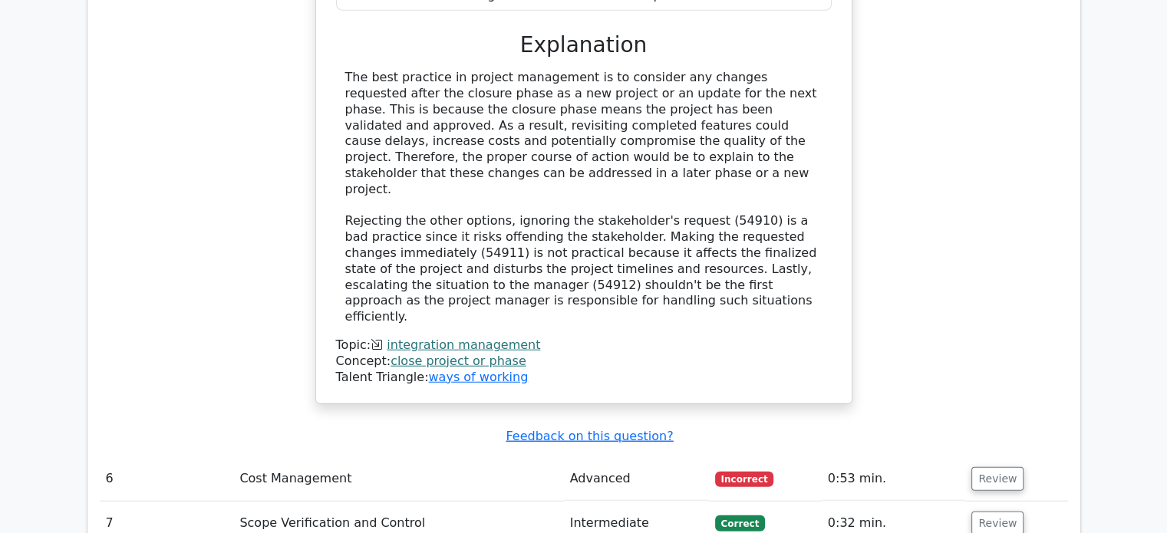
scroll to position [3920, 0]
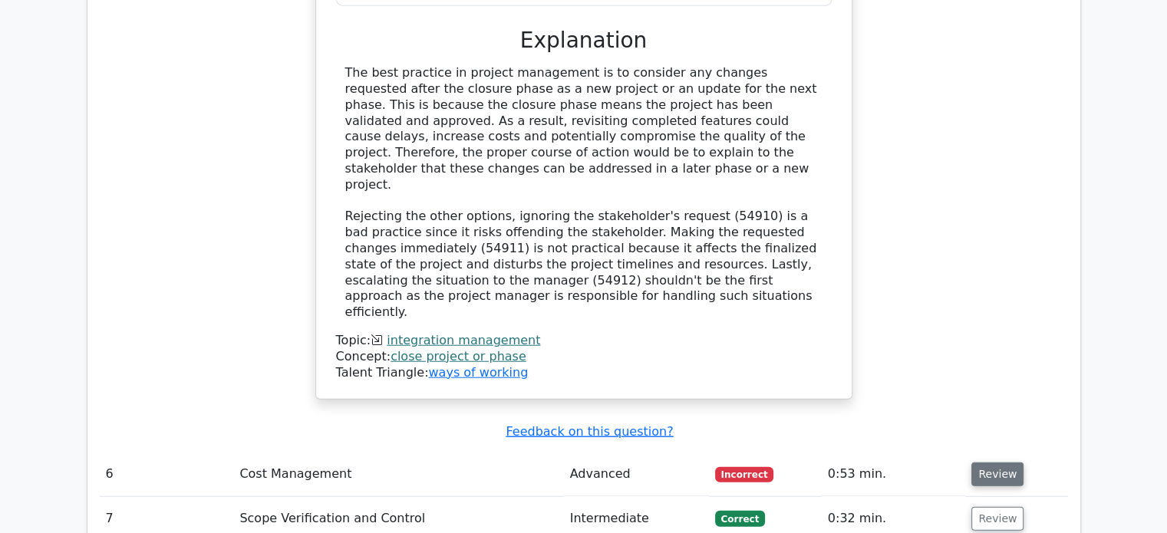
drag, startPoint x: 989, startPoint y: 255, endPoint x: 991, endPoint y: 248, distance: 8.0
click at [991, 463] on button "Review" at bounding box center [997, 475] width 52 height 24
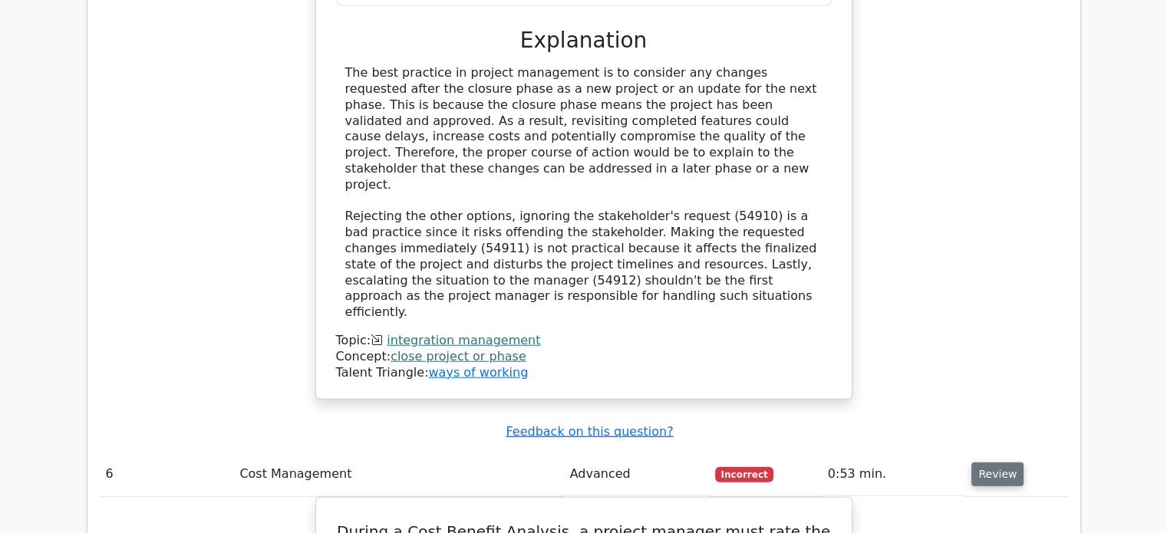
click at [991, 463] on button "Review" at bounding box center [997, 475] width 52 height 24
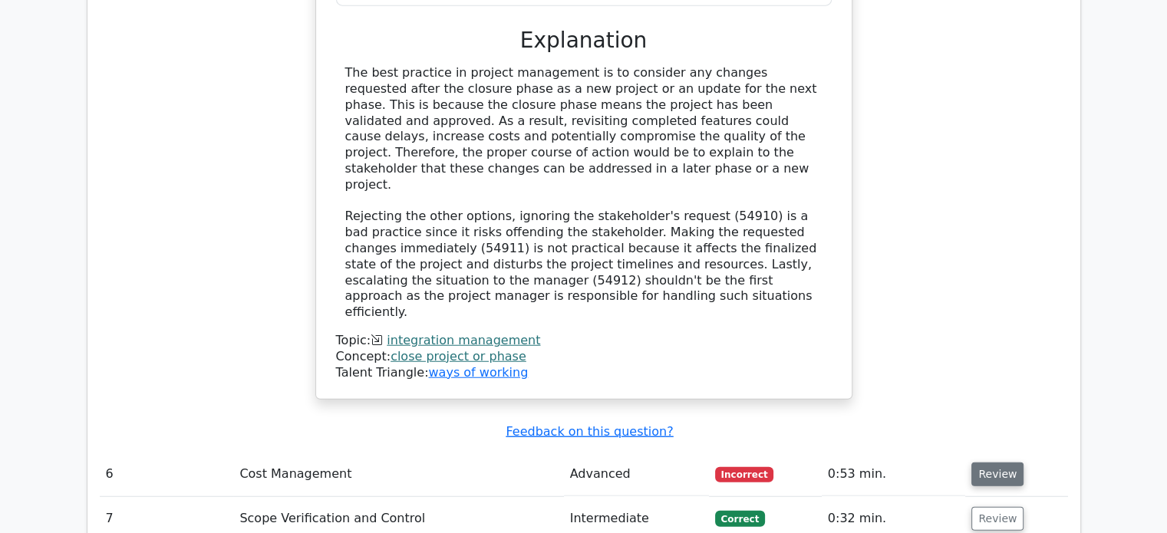
click at [991, 463] on button "Review" at bounding box center [997, 475] width 52 height 24
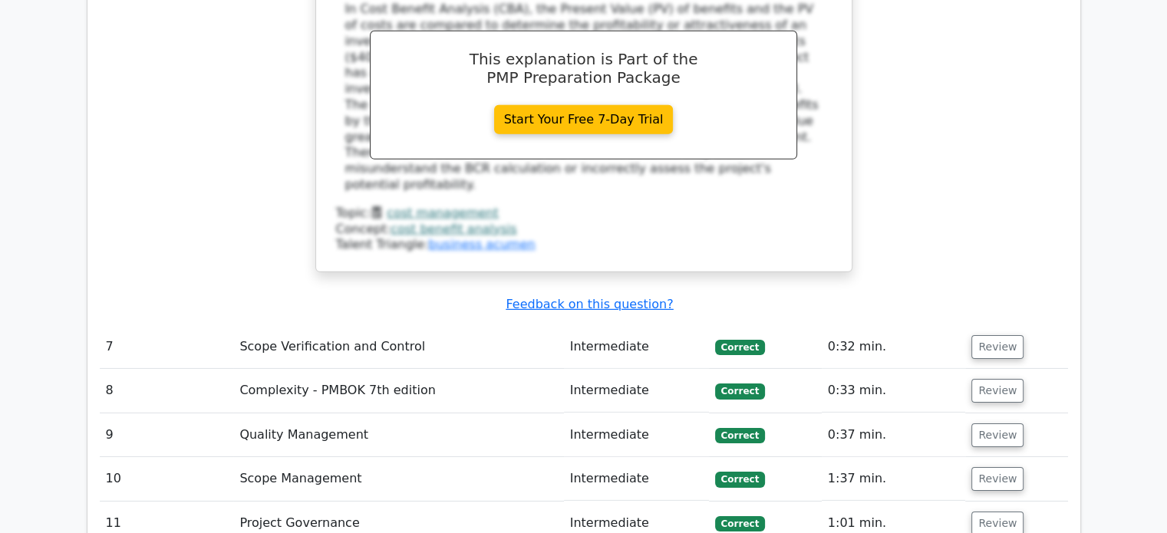
scroll to position [4817, 0]
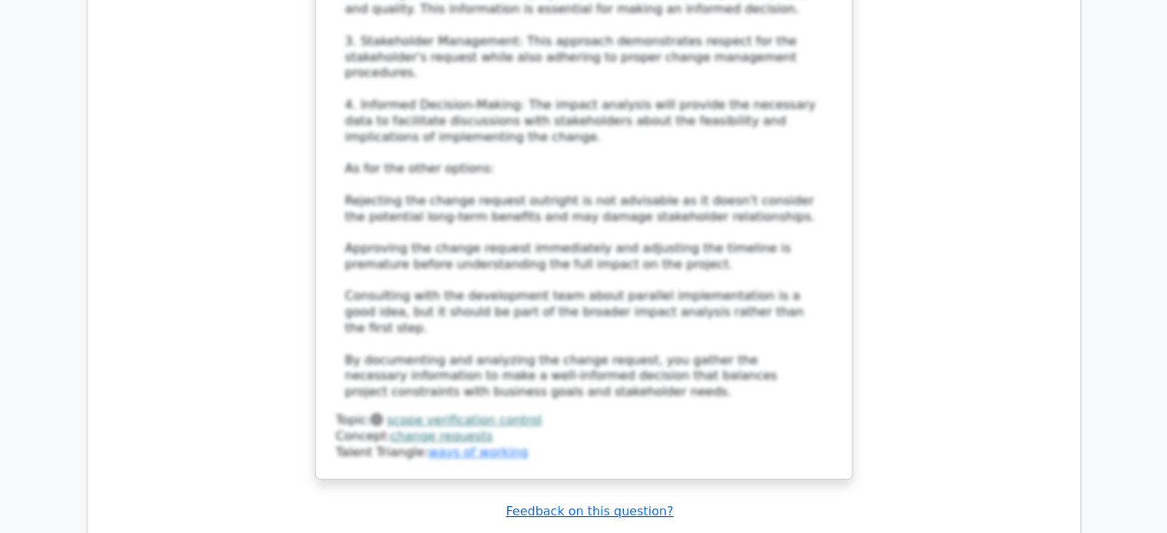
scroll to position [6168, 0]
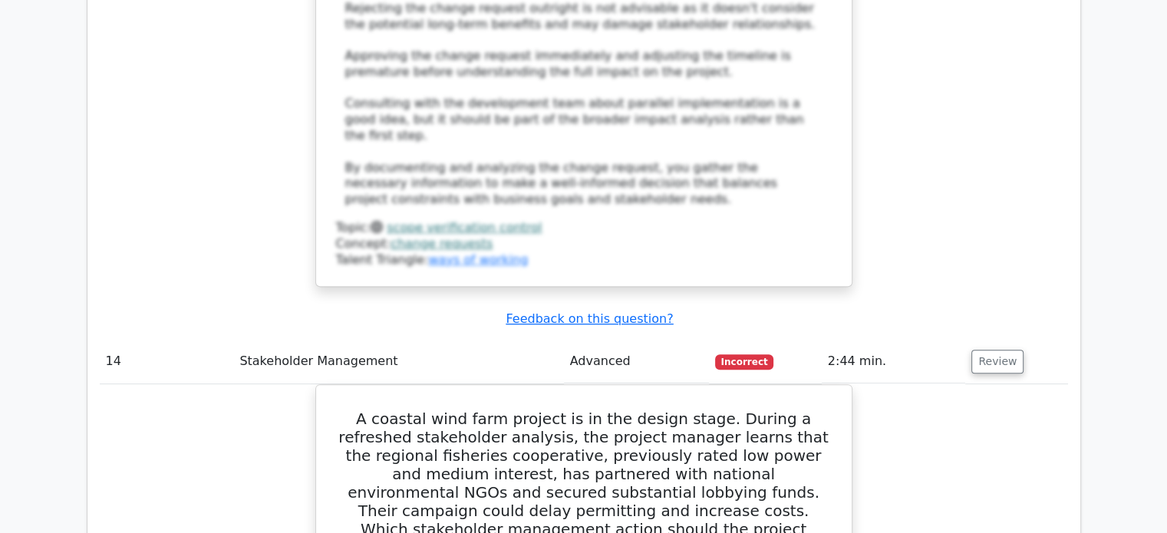
scroll to position [6358, 0]
